Goal: Find specific page/section: Find specific page/section

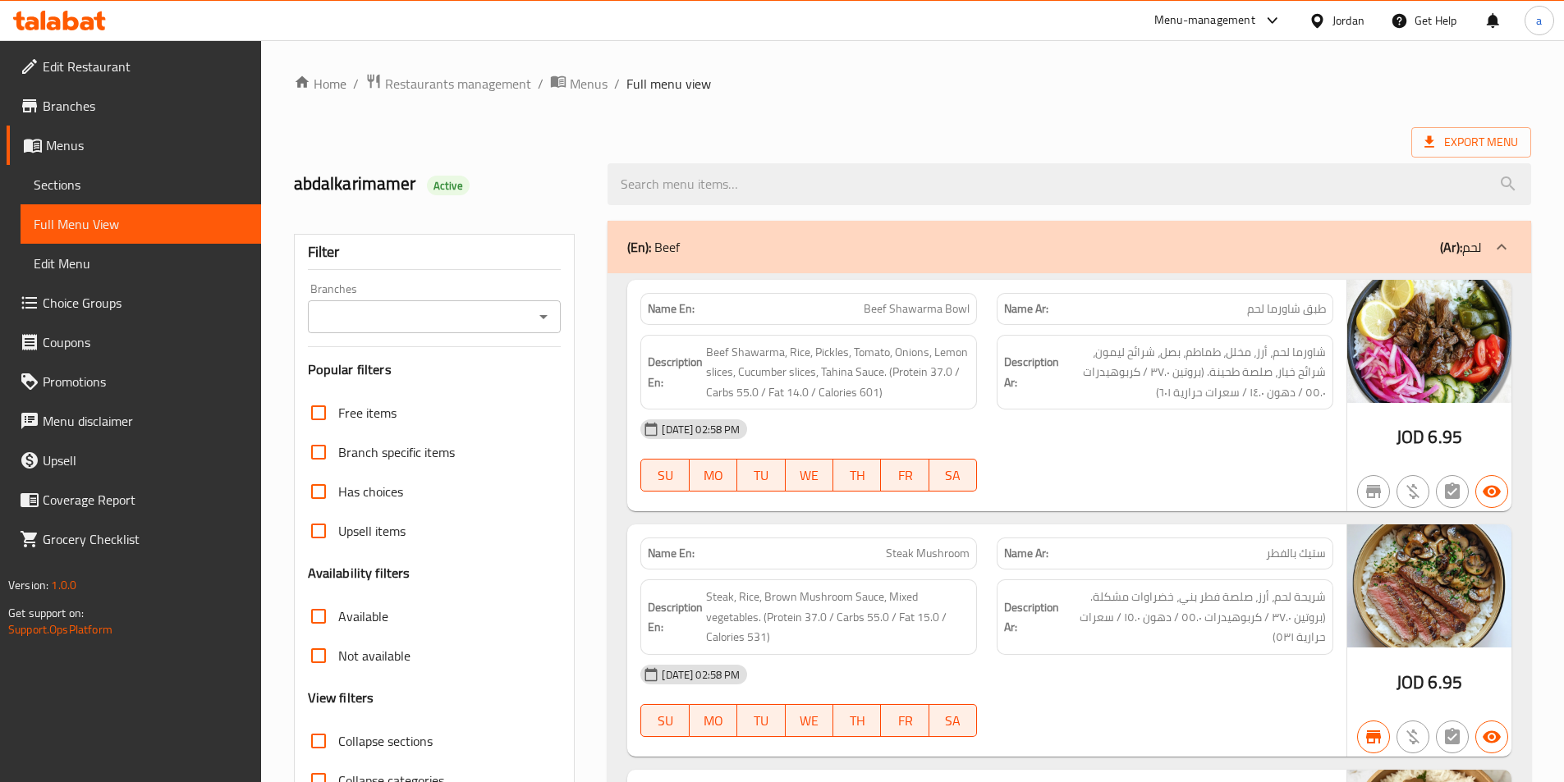
click at [1331, 28] on div at bounding box center [1321, 20] width 24 height 18
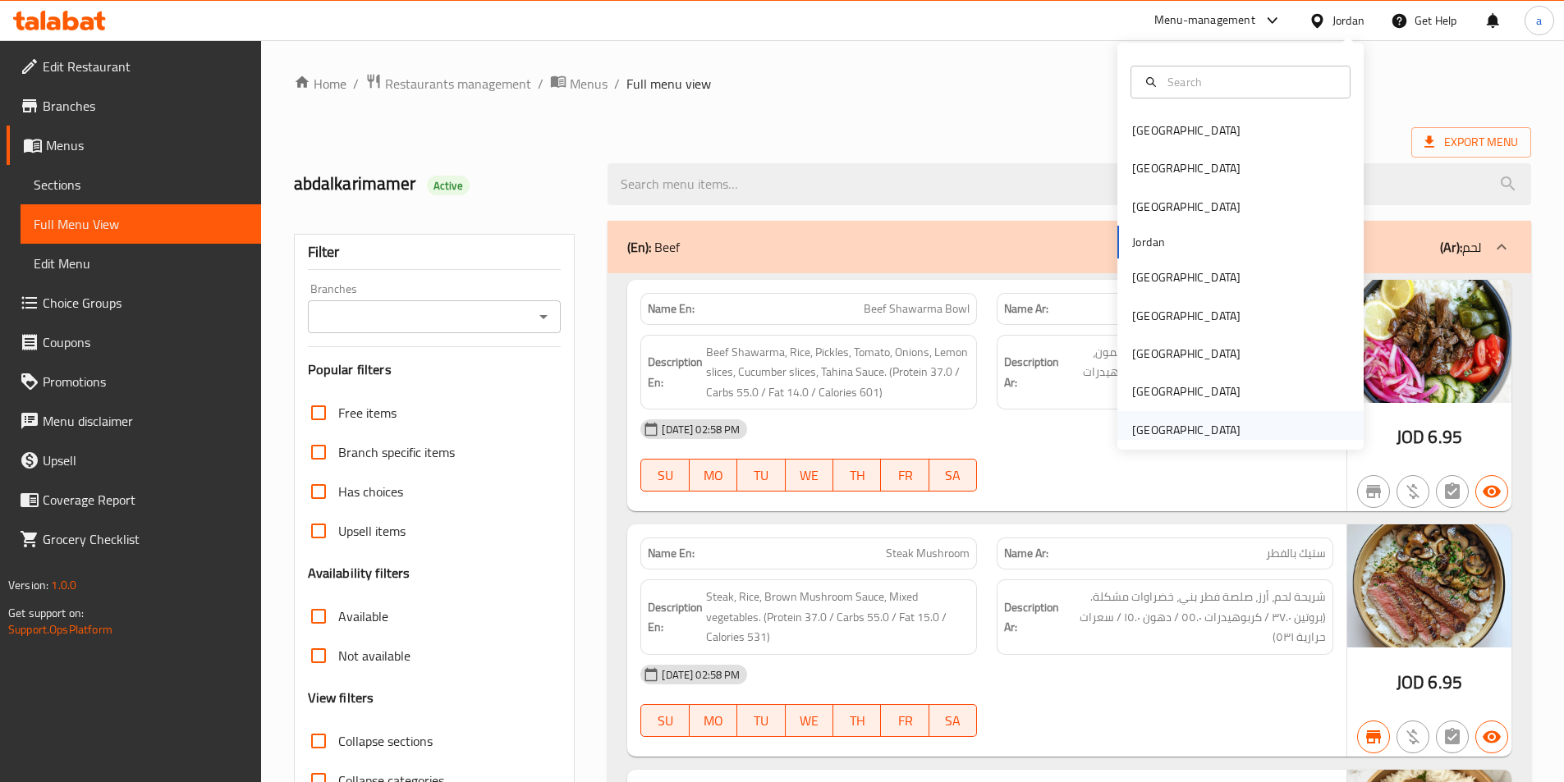
click at [1167, 428] on div "United Arab Emirates" at bounding box center [1186, 430] width 108 height 18
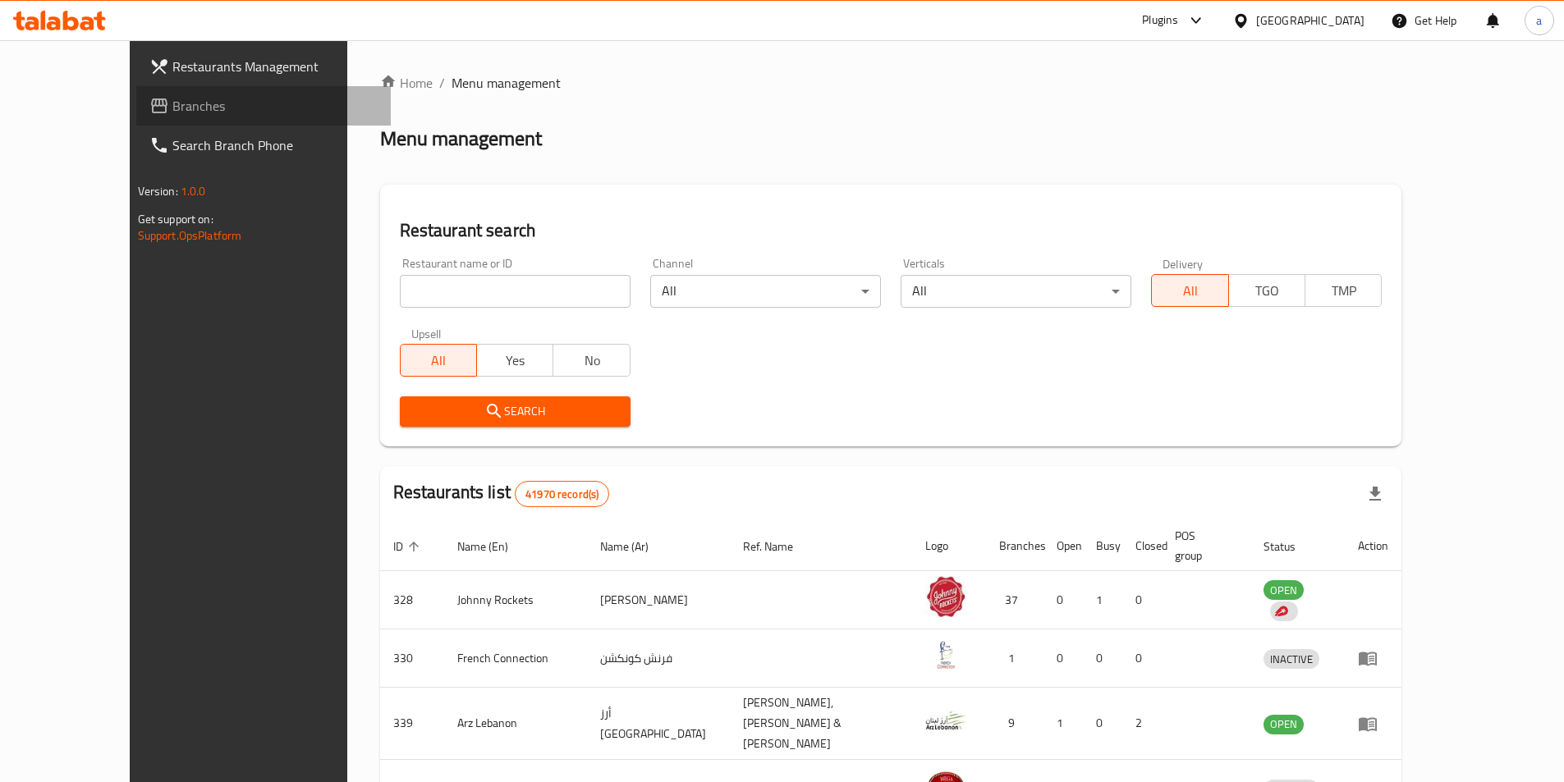
click at [172, 107] on span "Branches" at bounding box center [274, 106] width 205 height 20
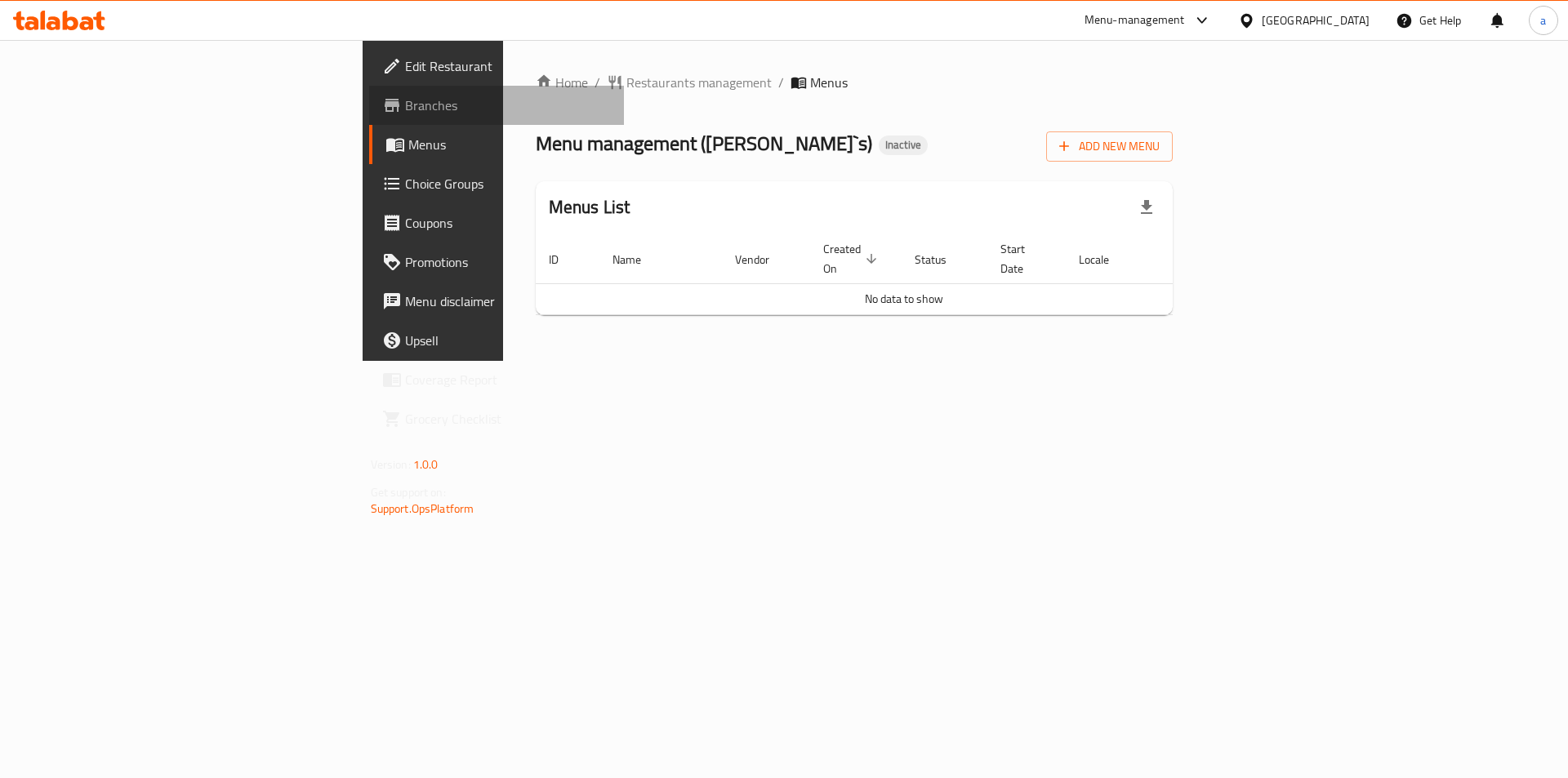
click at [405, 103] on span "Branches" at bounding box center [508, 105] width 207 height 20
